Goal: Check status

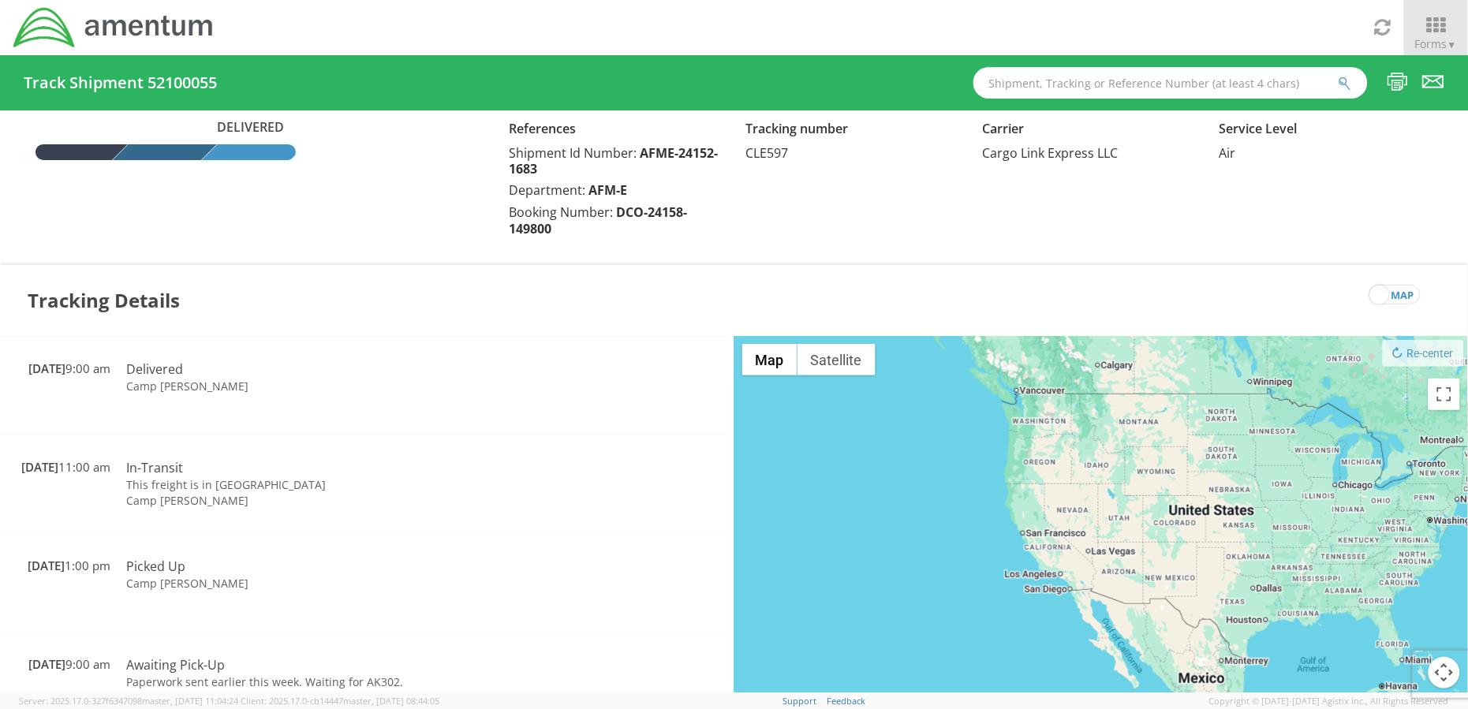
click at [1060, 86] on input "text" at bounding box center [1170, 83] width 394 height 32
paste input "AFME-25226-2203"
type input "AFME-25226-2203"
click at [1339, 75] on button "submit" at bounding box center [1345, 84] width 13 height 19
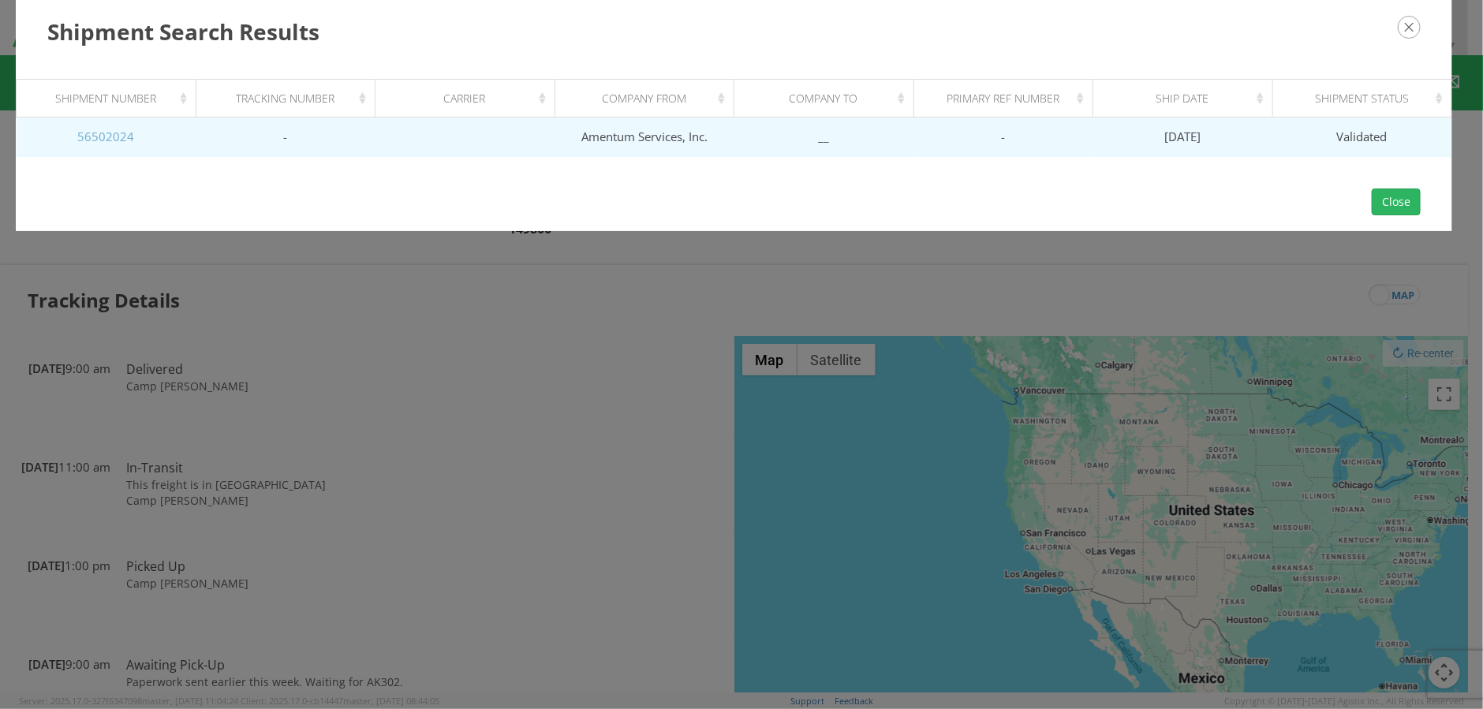
click at [97, 134] on link "56502024" at bounding box center [105, 137] width 57 height 16
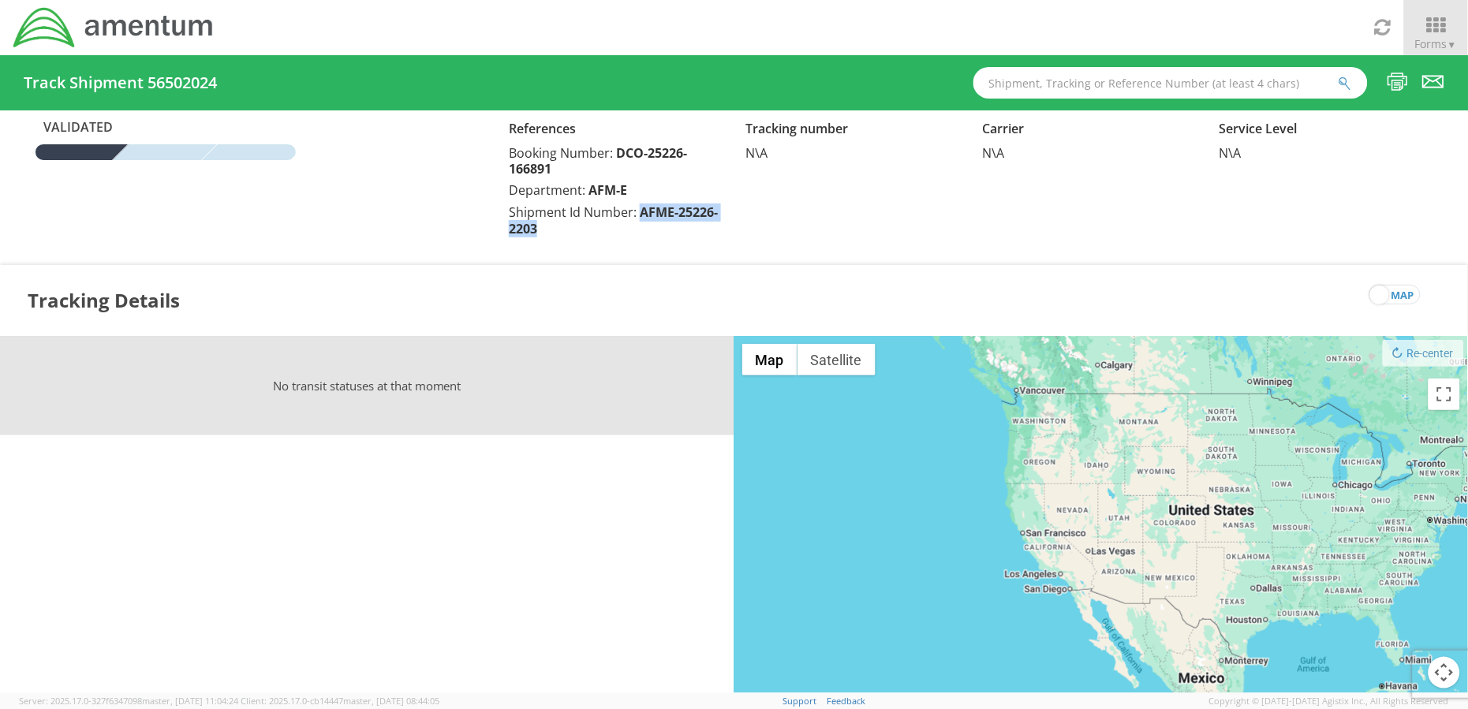
drag, startPoint x: 640, startPoint y: 216, endPoint x: 646, endPoint y: 226, distance: 12.0
click at [646, 226] on div "Shipment Id Number: AFME-25226-2203" at bounding box center [615, 221] width 213 height 34
copy span "AFME-25226-2203"
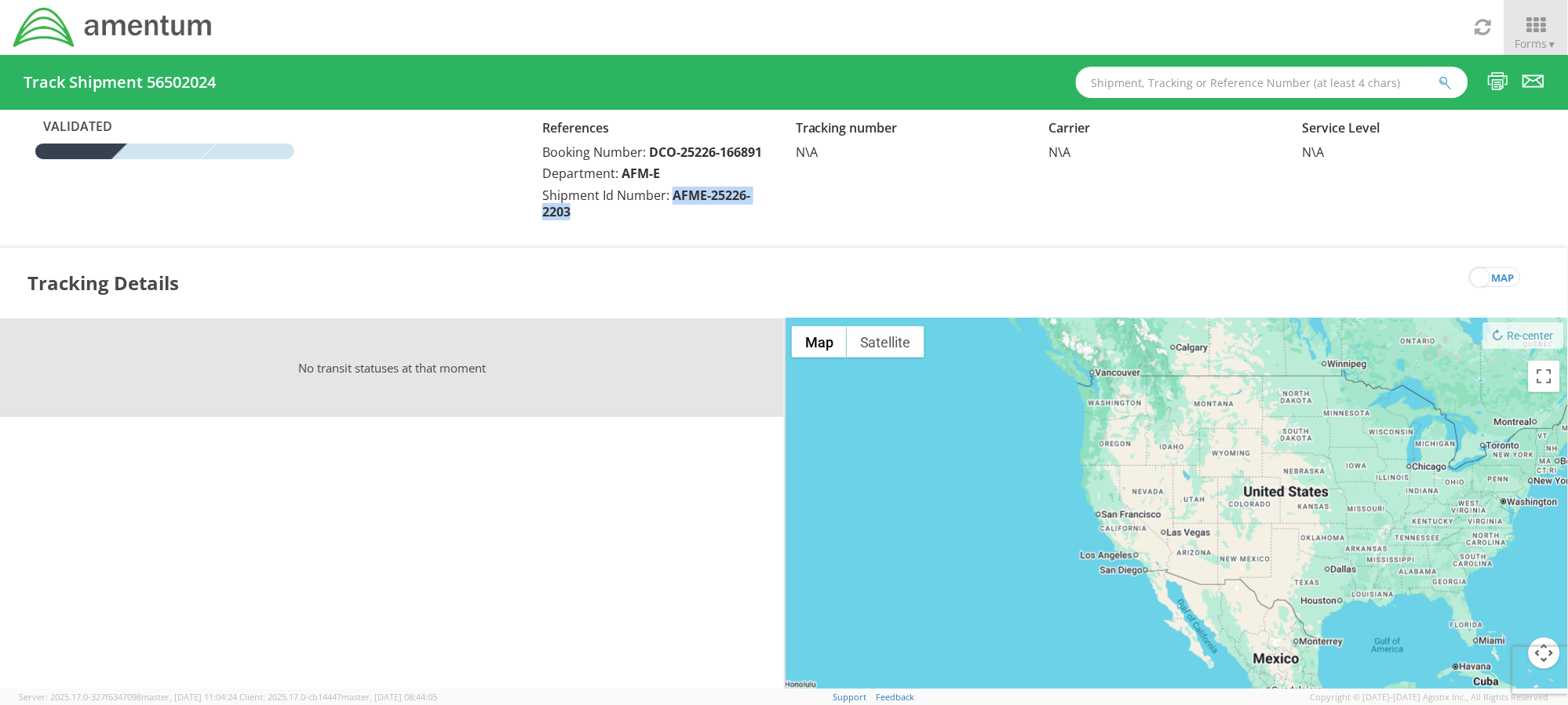
click at [778, 232] on div "Validated References Booking Number: DCO-25226-166891 Department: AFM-E Shipmen…" at bounding box center [784, 170] width 1568 height 122
